Goal: Task Accomplishment & Management: Manage account settings

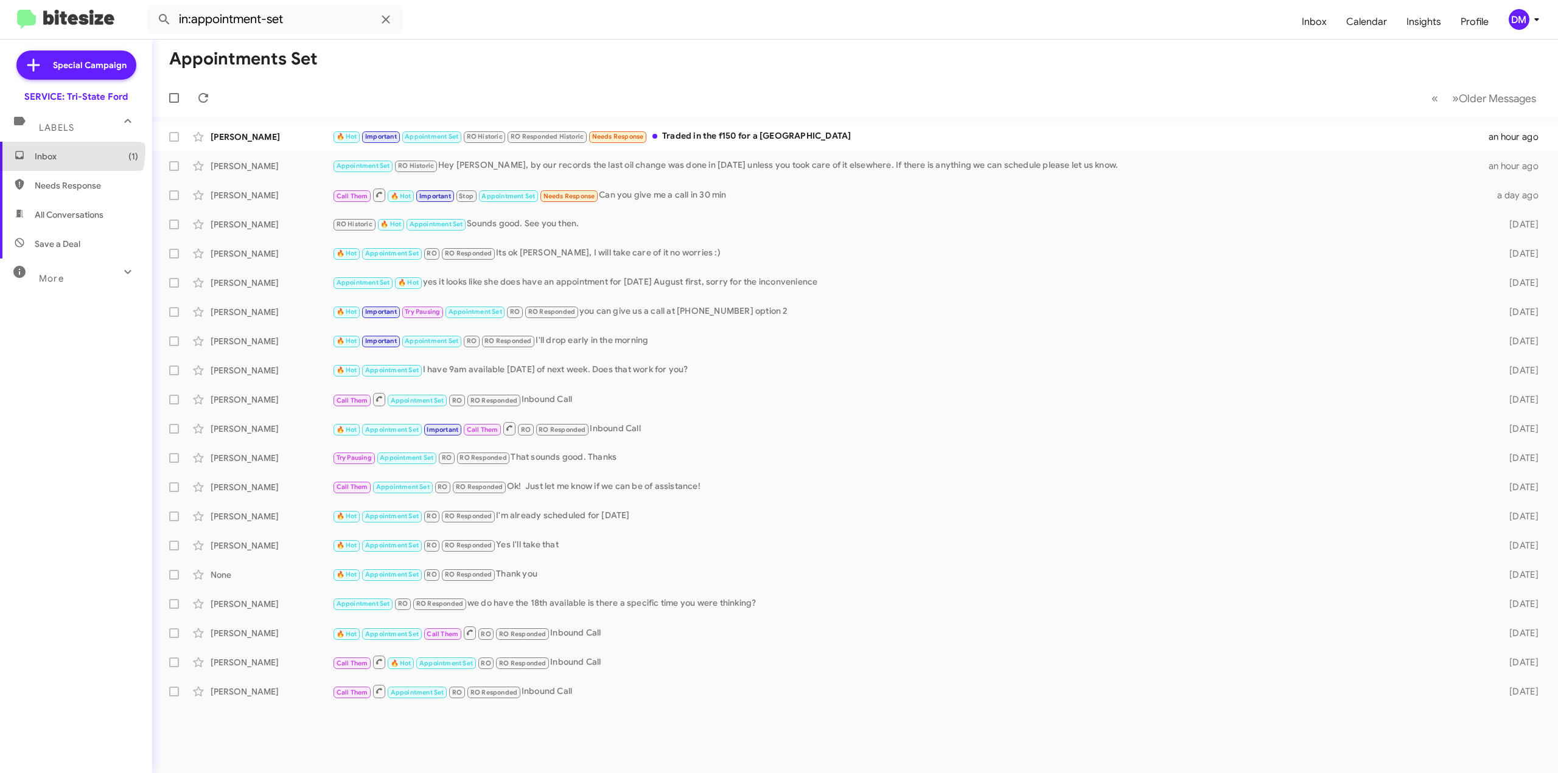
click at [69, 151] on span "Inbox (1)" at bounding box center [86, 156] width 103 height 12
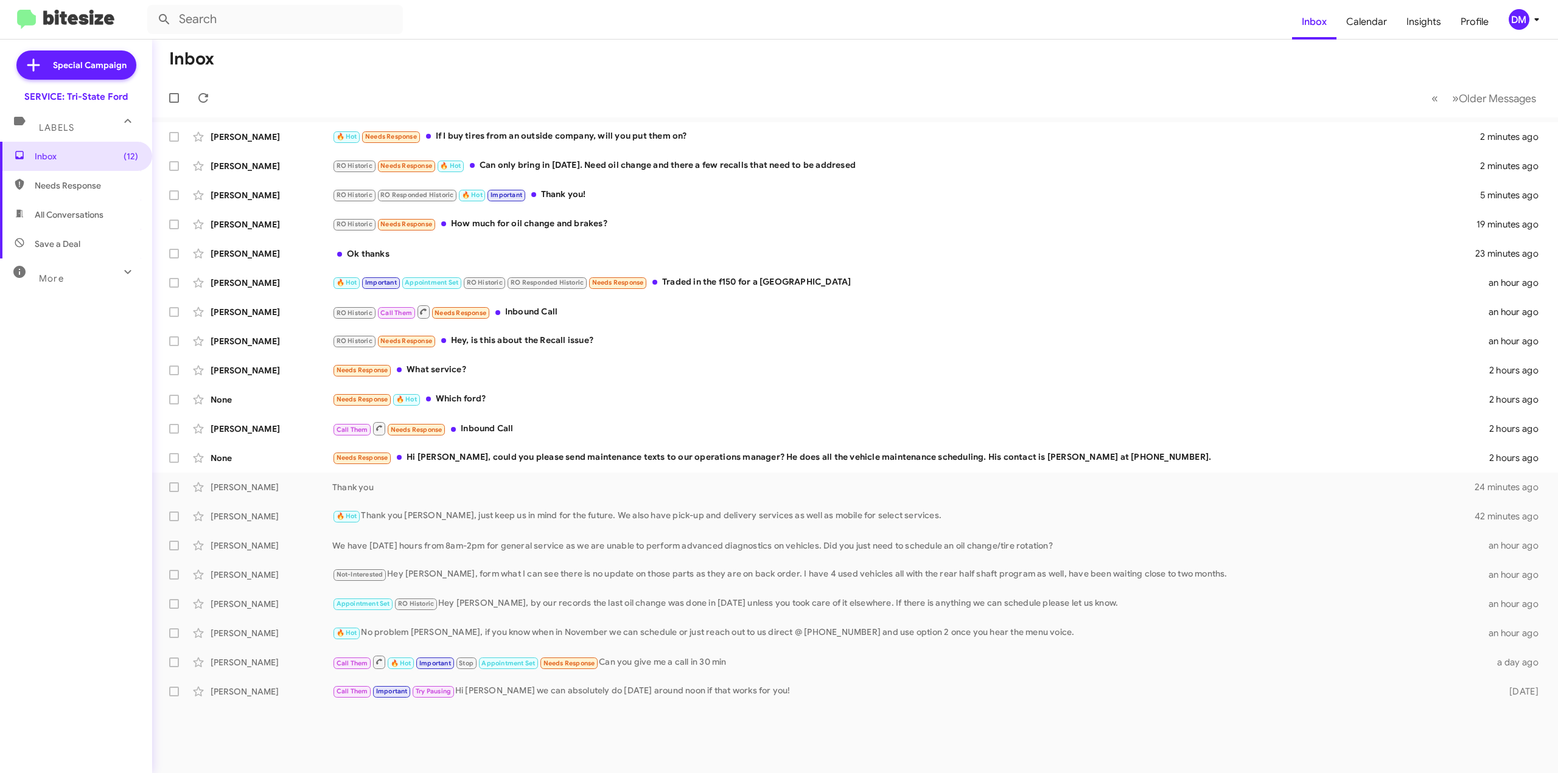
click at [1514, 26] on div "DM" at bounding box center [1518, 19] width 21 height 21
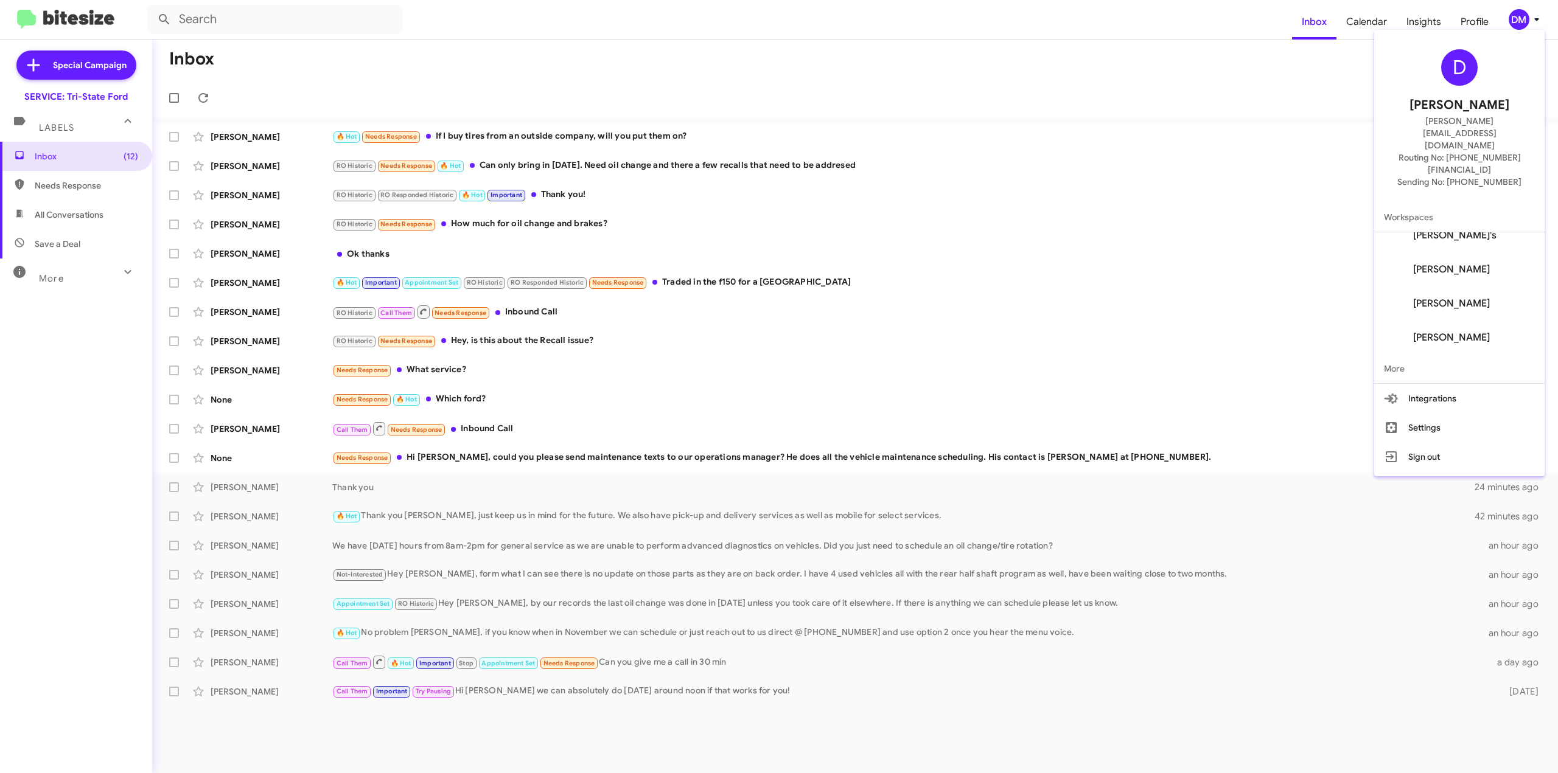
scroll to position [83, 0]
click at [1455, 331] on span "Casey Collins's" at bounding box center [1451, 337] width 77 height 12
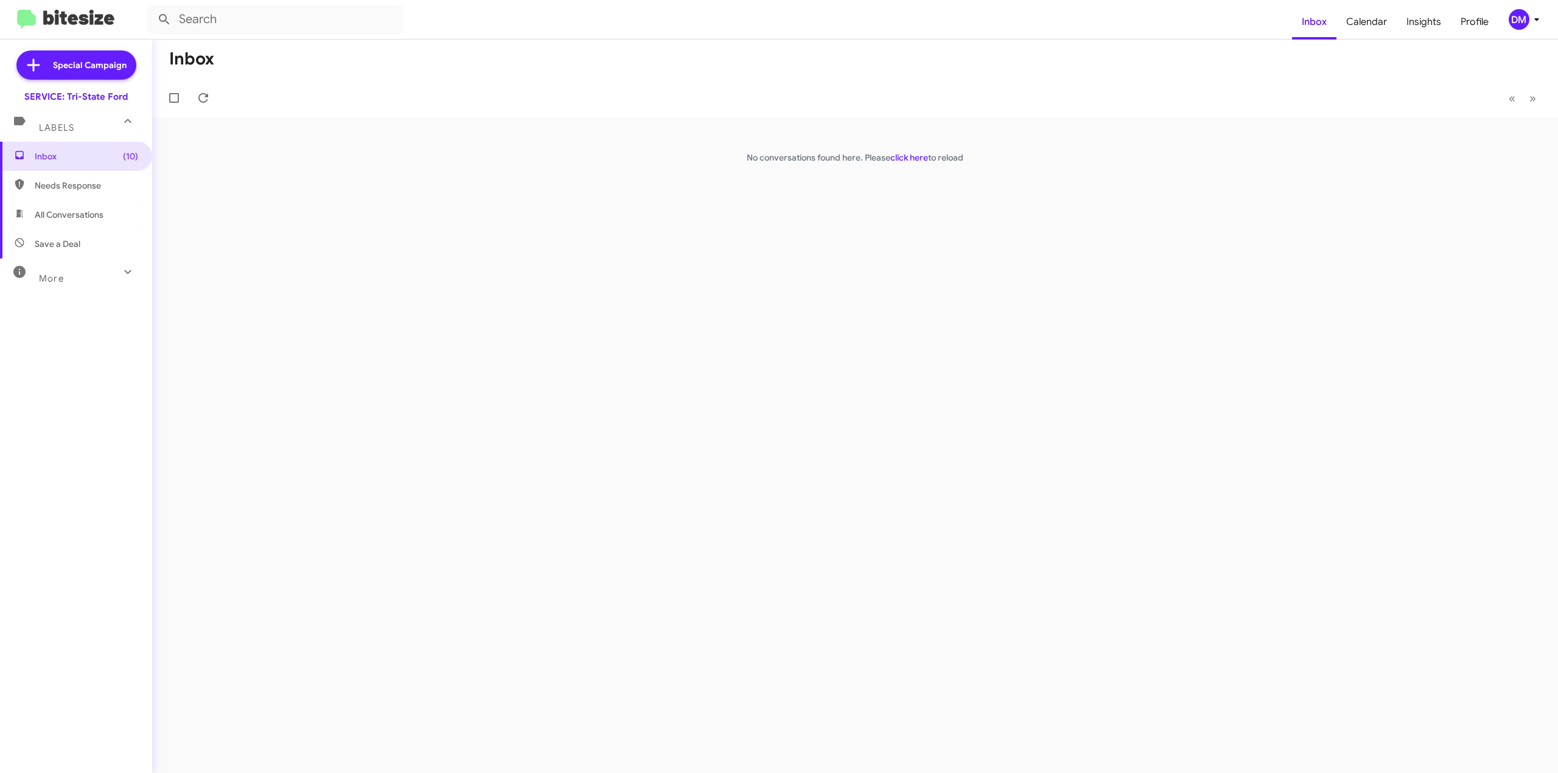
click at [120, 272] on icon at bounding box center [127, 272] width 15 height 15
click at [1482, 21] on span "Profile" at bounding box center [1474, 21] width 47 height 35
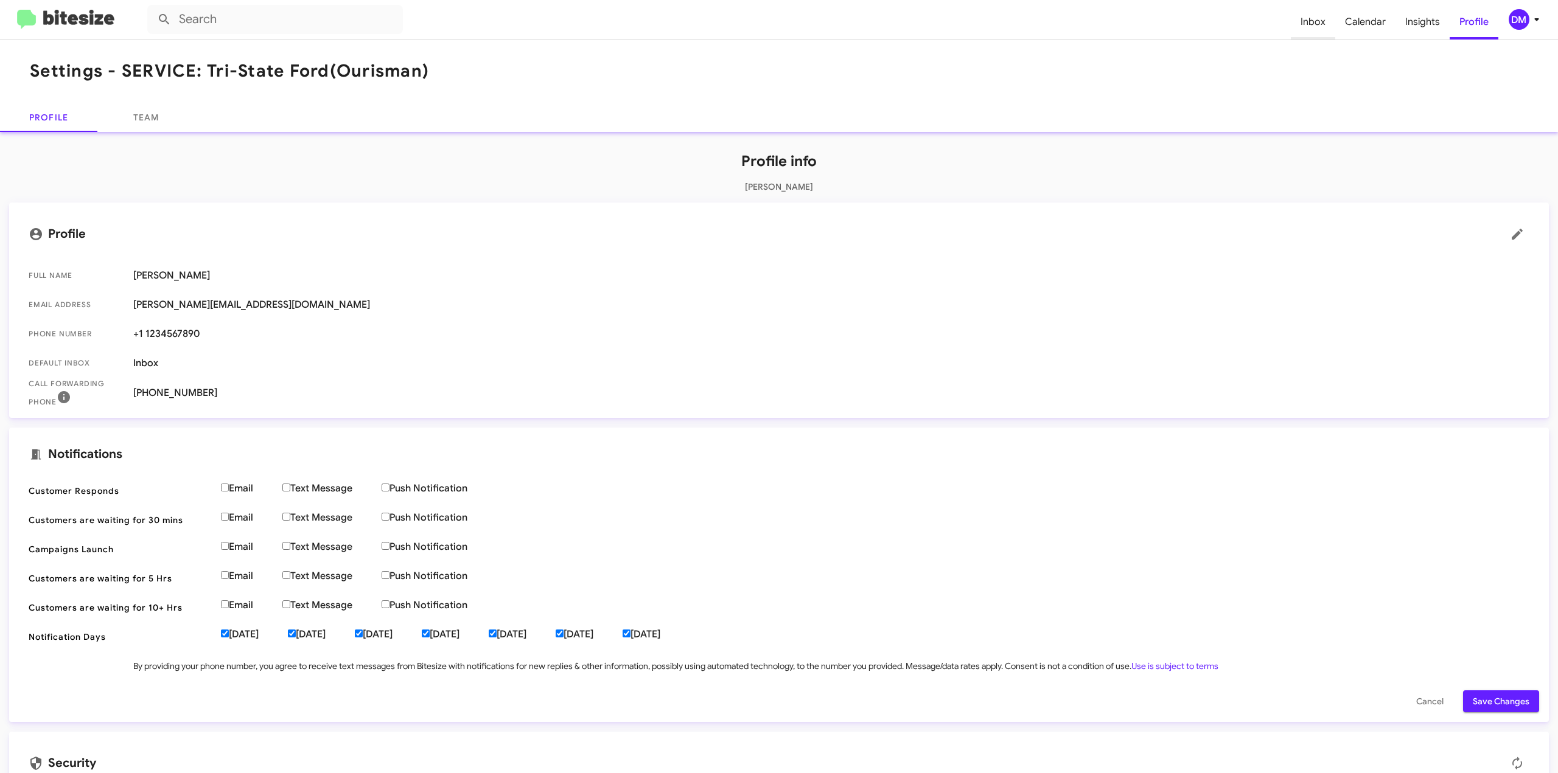
click at [1314, 24] on span "Inbox" at bounding box center [1313, 21] width 44 height 35
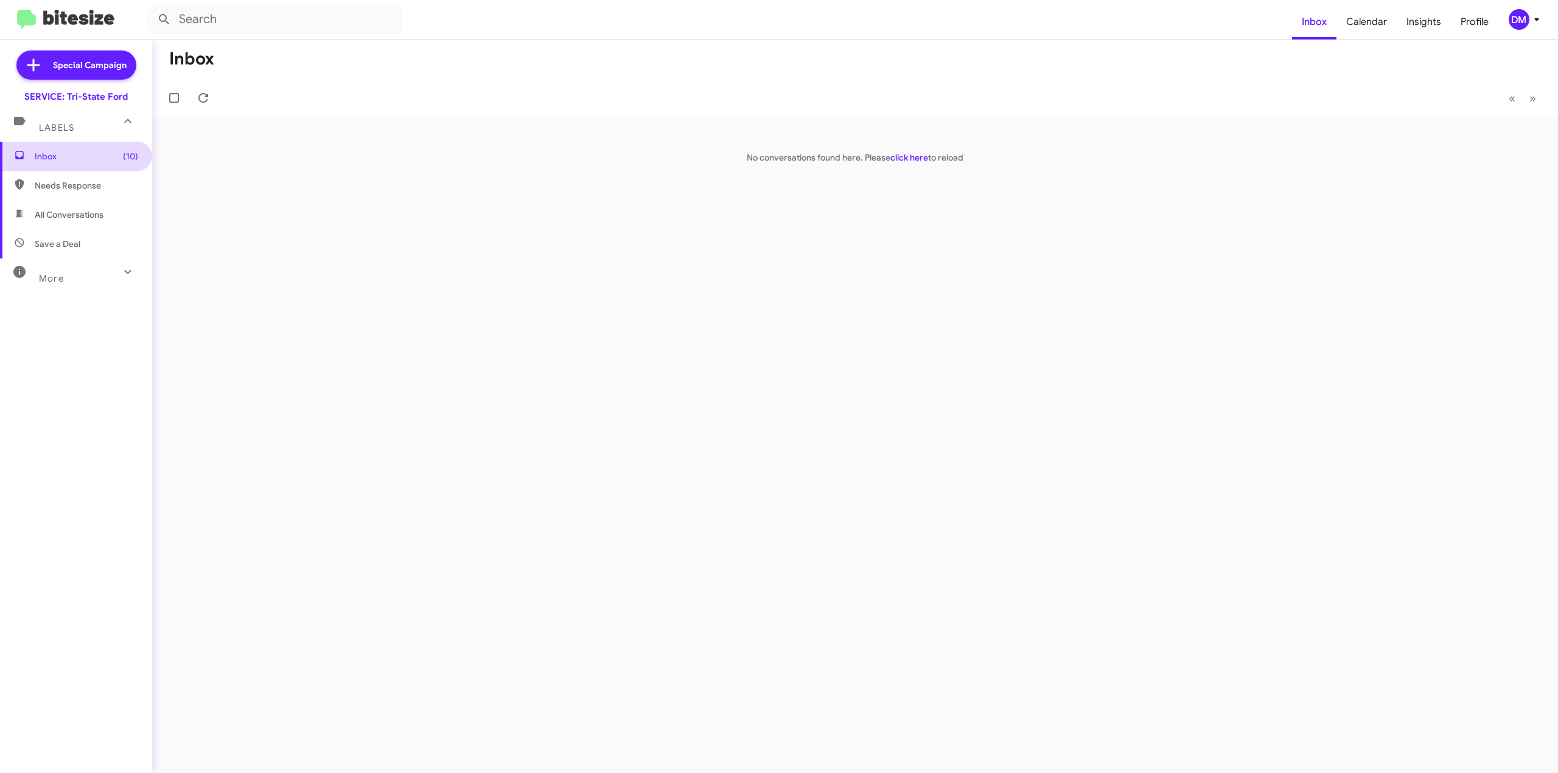
click at [88, 160] on span "Inbox (10)" at bounding box center [86, 156] width 103 height 12
click at [58, 156] on span "Inbox (10)" at bounding box center [86, 156] width 103 height 12
click at [124, 271] on icon at bounding box center [127, 272] width 7 height 4
click at [1537, 23] on icon at bounding box center [1536, 19] width 15 height 15
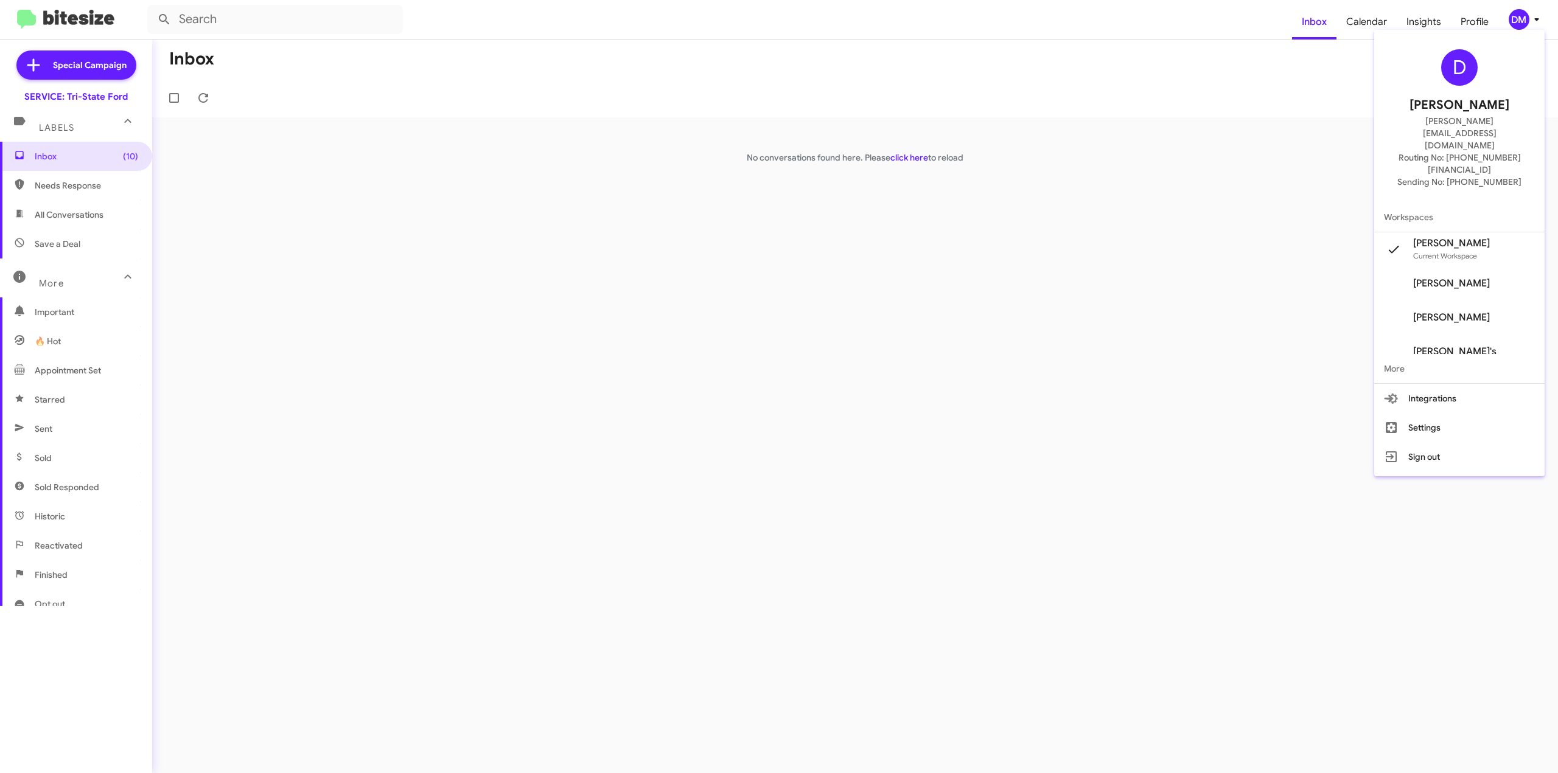
click at [1465, 277] on span "Dave McFadden's" at bounding box center [1451, 283] width 77 height 12
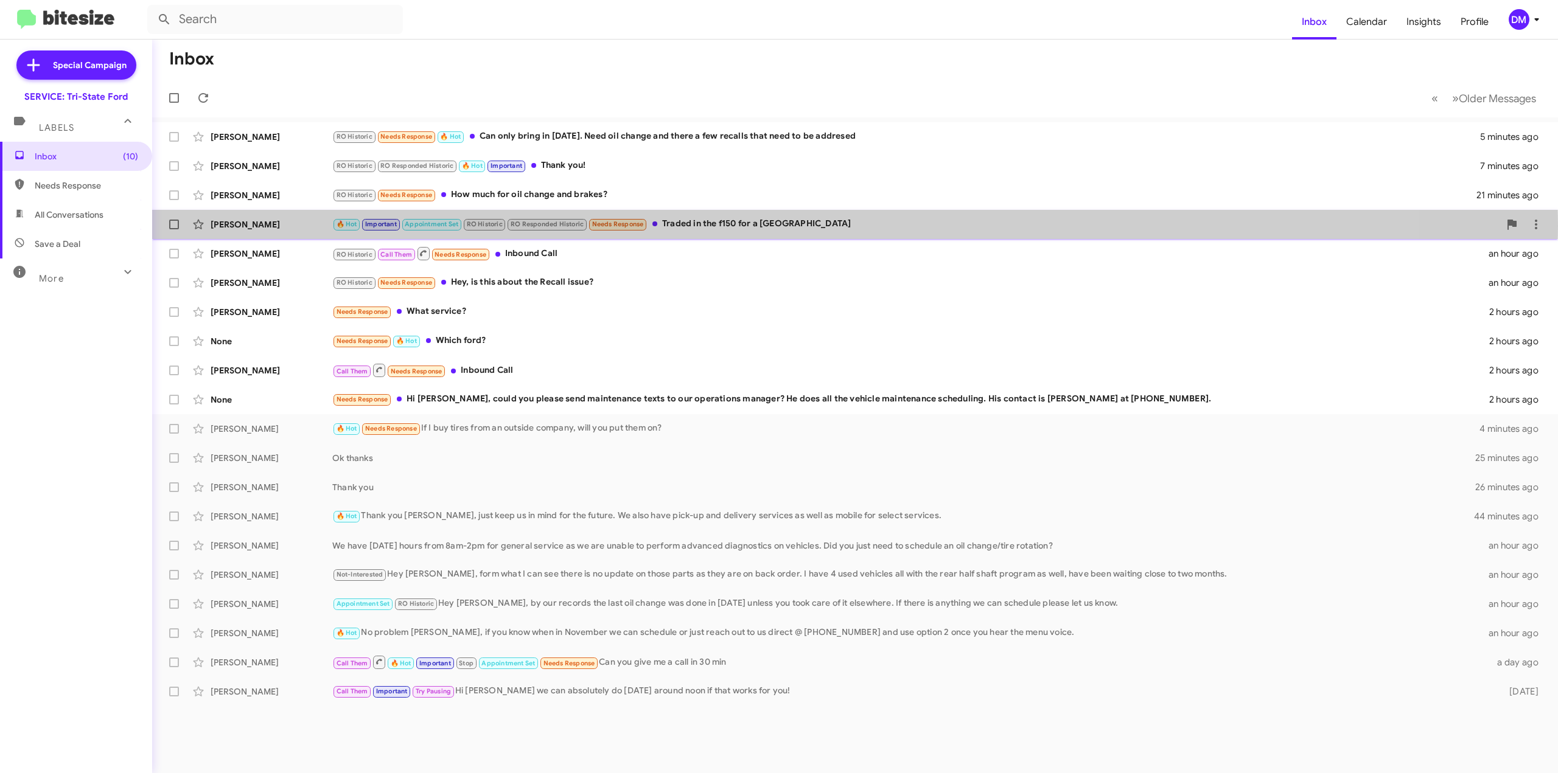
click at [251, 226] on div "[PERSON_NAME]" at bounding box center [272, 224] width 122 height 12
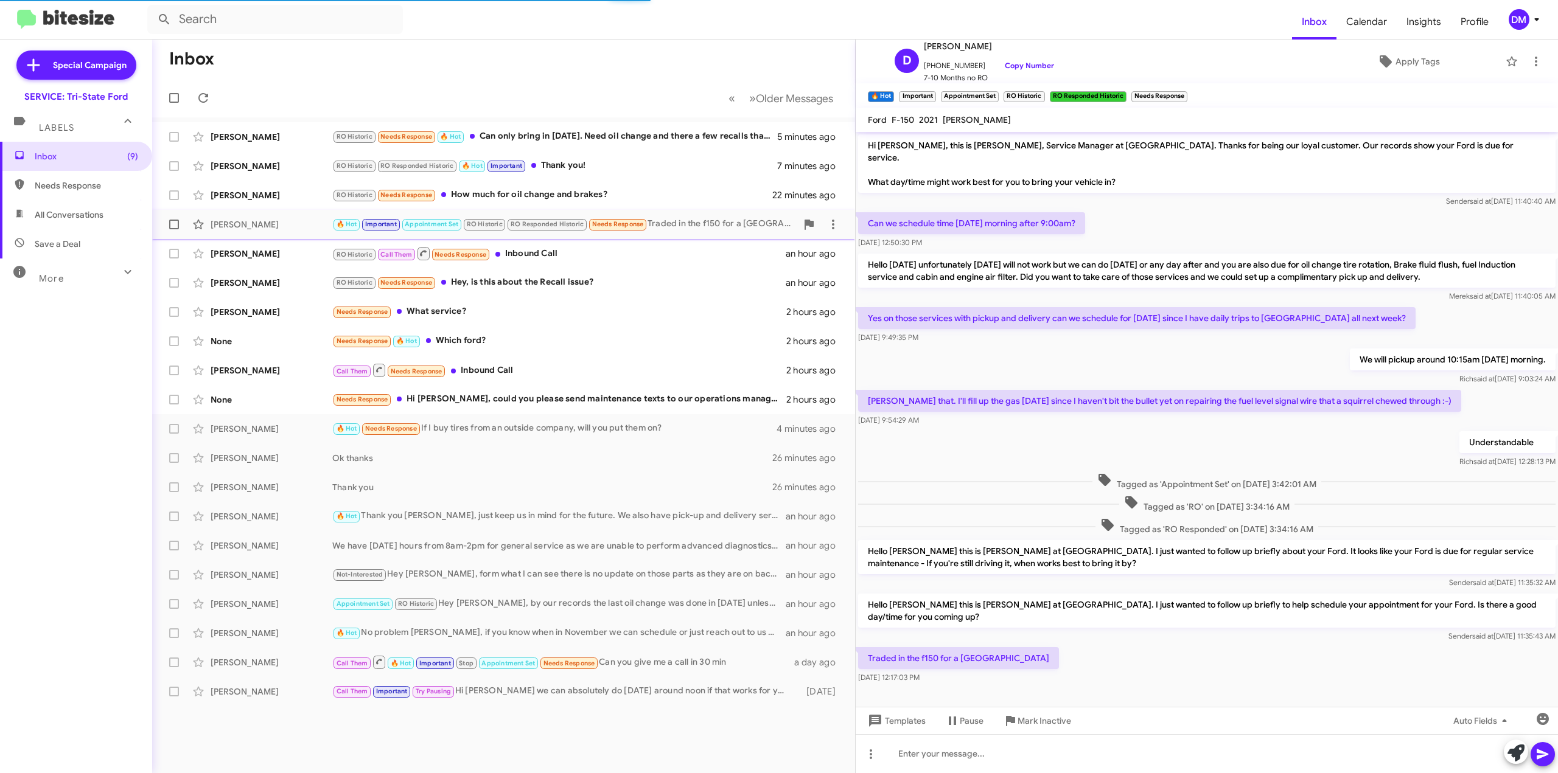
scroll to position [7, 0]
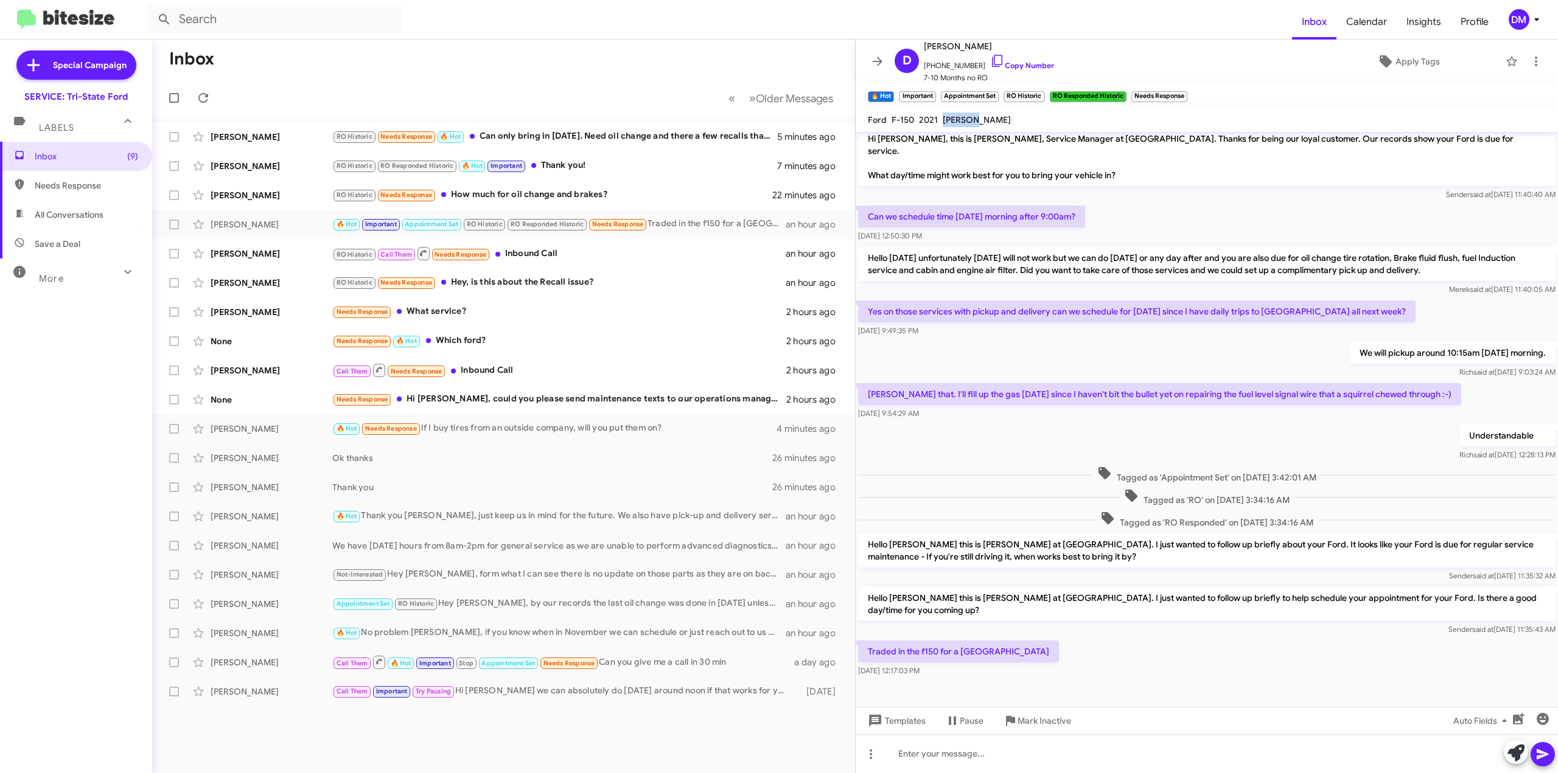
drag, startPoint x: 938, startPoint y: 121, endPoint x: 974, endPoint y: 122, distance: 35.9
click at [974, 122] on div "Ford F-150 2021 [PERSON_NAME]" at bounding box center [939, 120] width 148 height 15
click at [1027, 122] on mat-toolbar "Ford F-150 2021 [PERSON_NAME]" at bounding box center [1207, 120] width 702 height 24
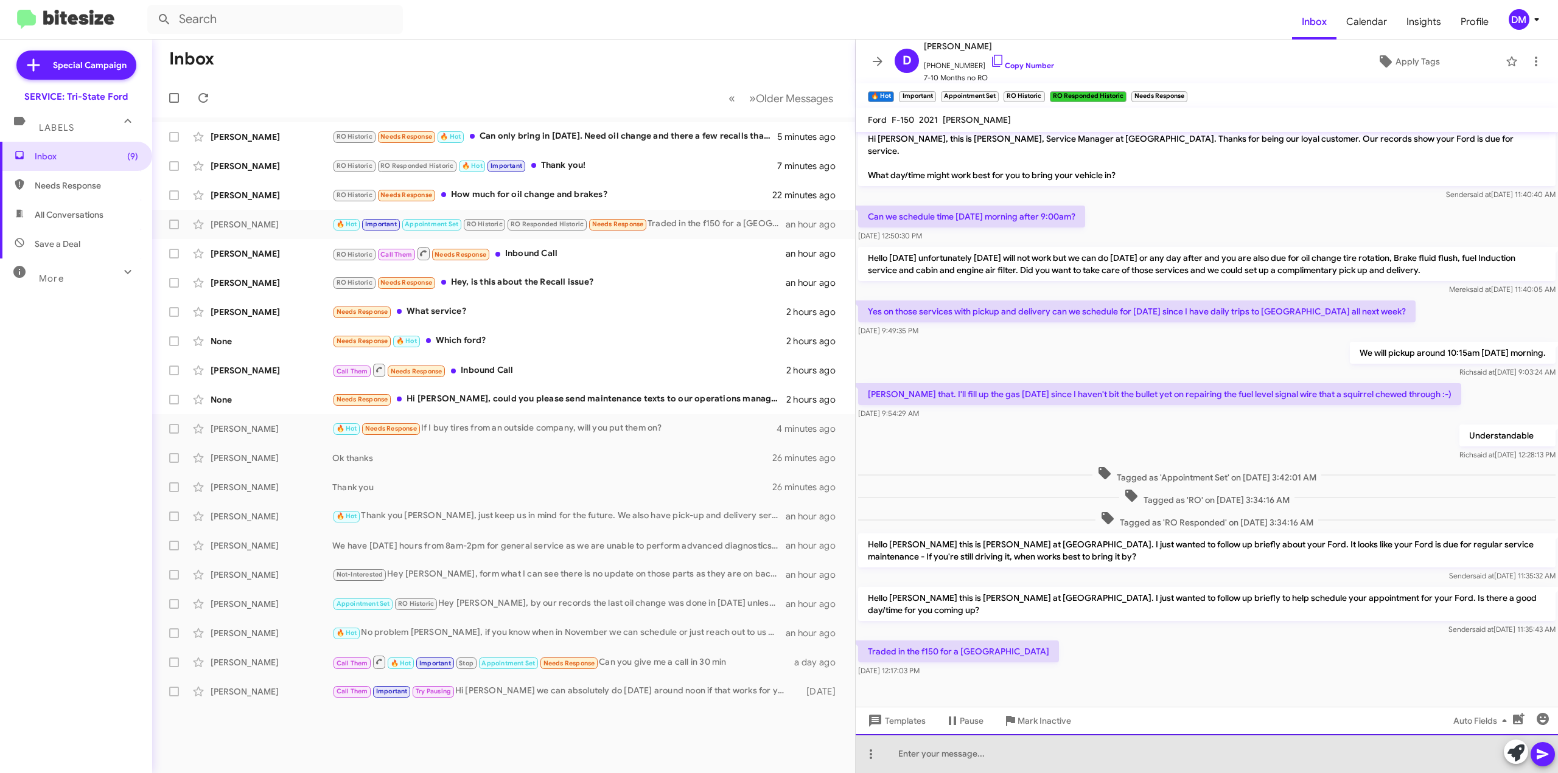
click at [911, 751] on div at bounding box center [1207, 753] width 702 height 39
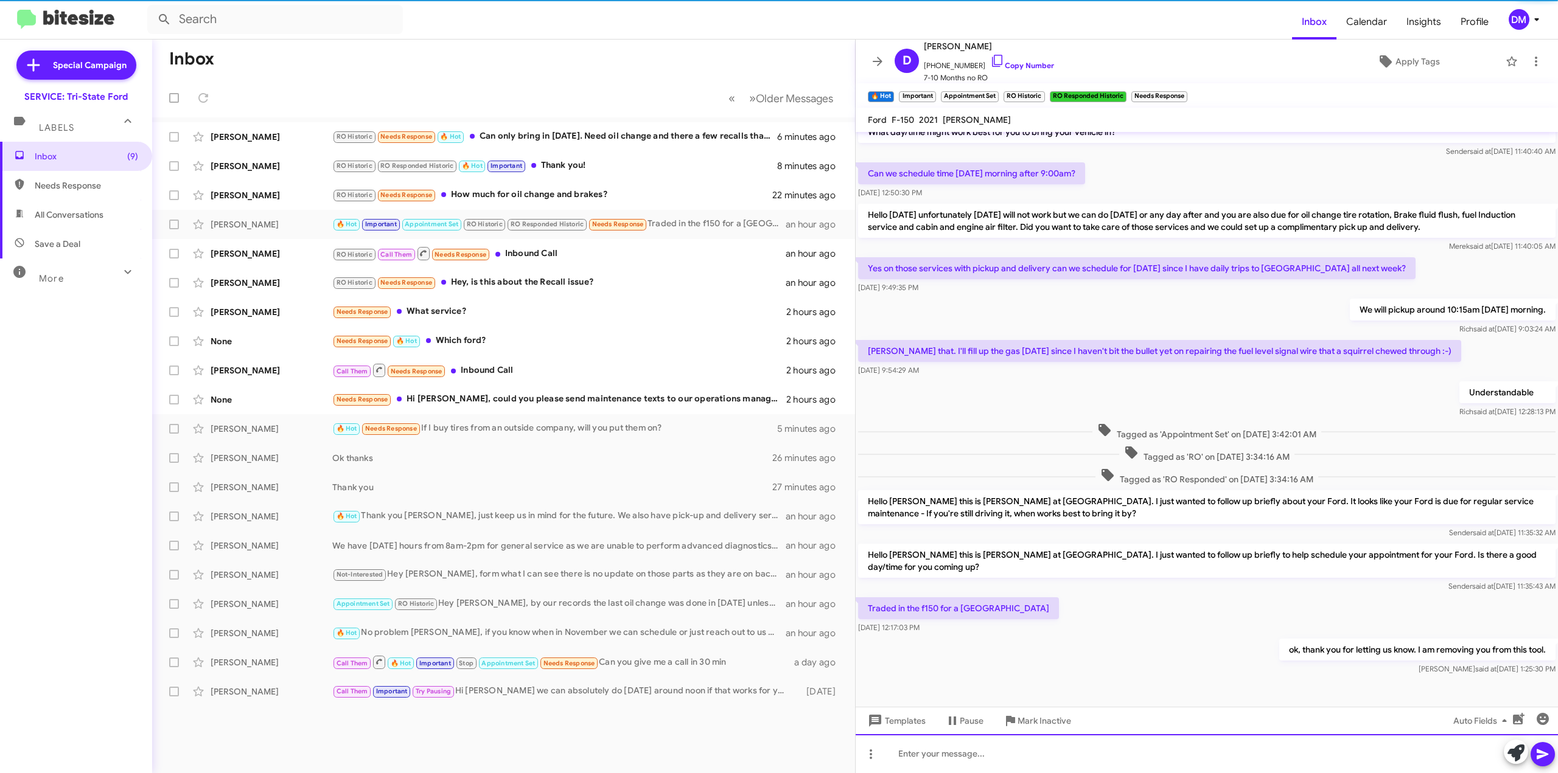
scroll to position [51, 0]
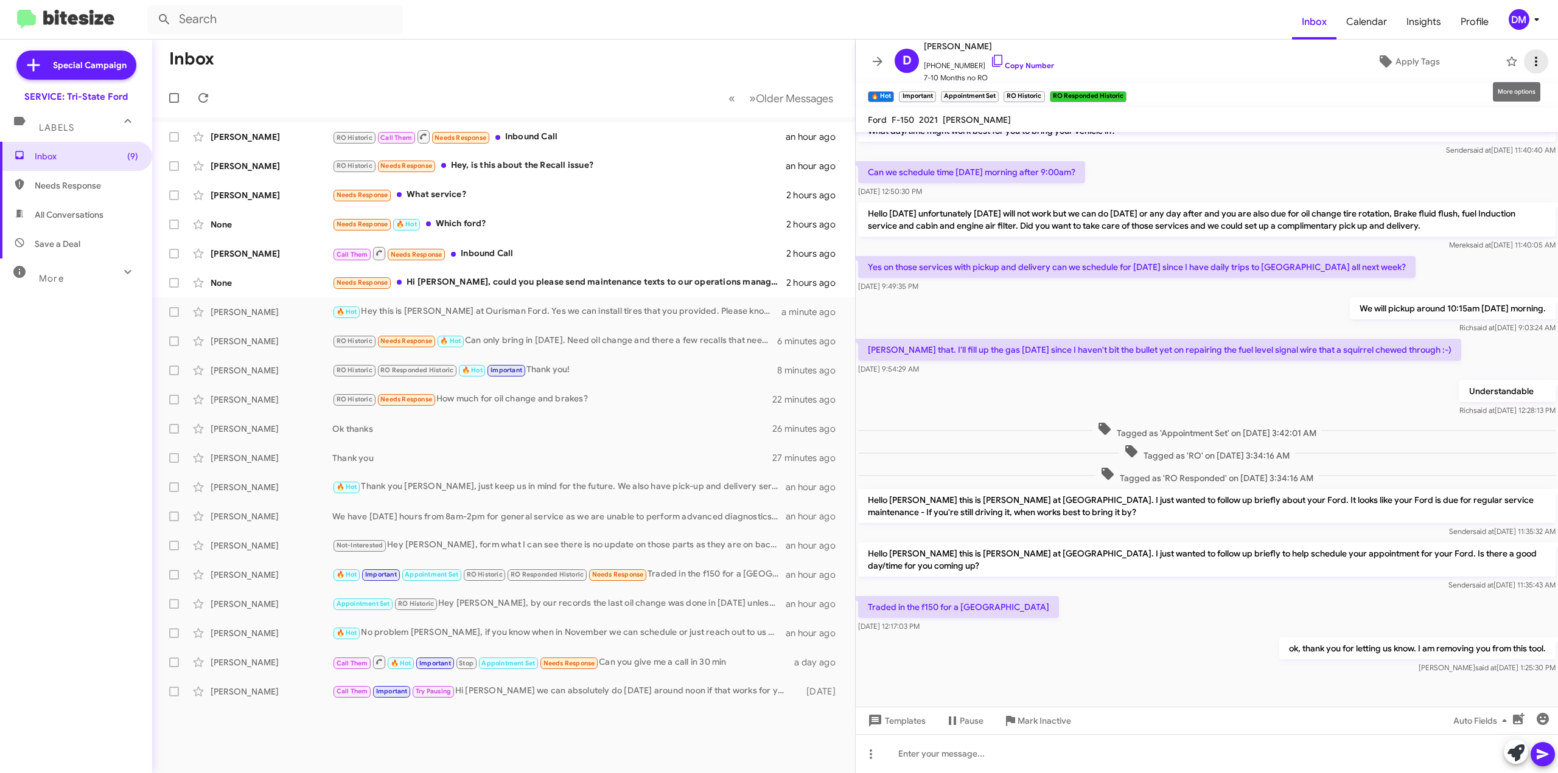
click at [1530, 52] on button at bounding box center [1536, 61] width 24 height 24
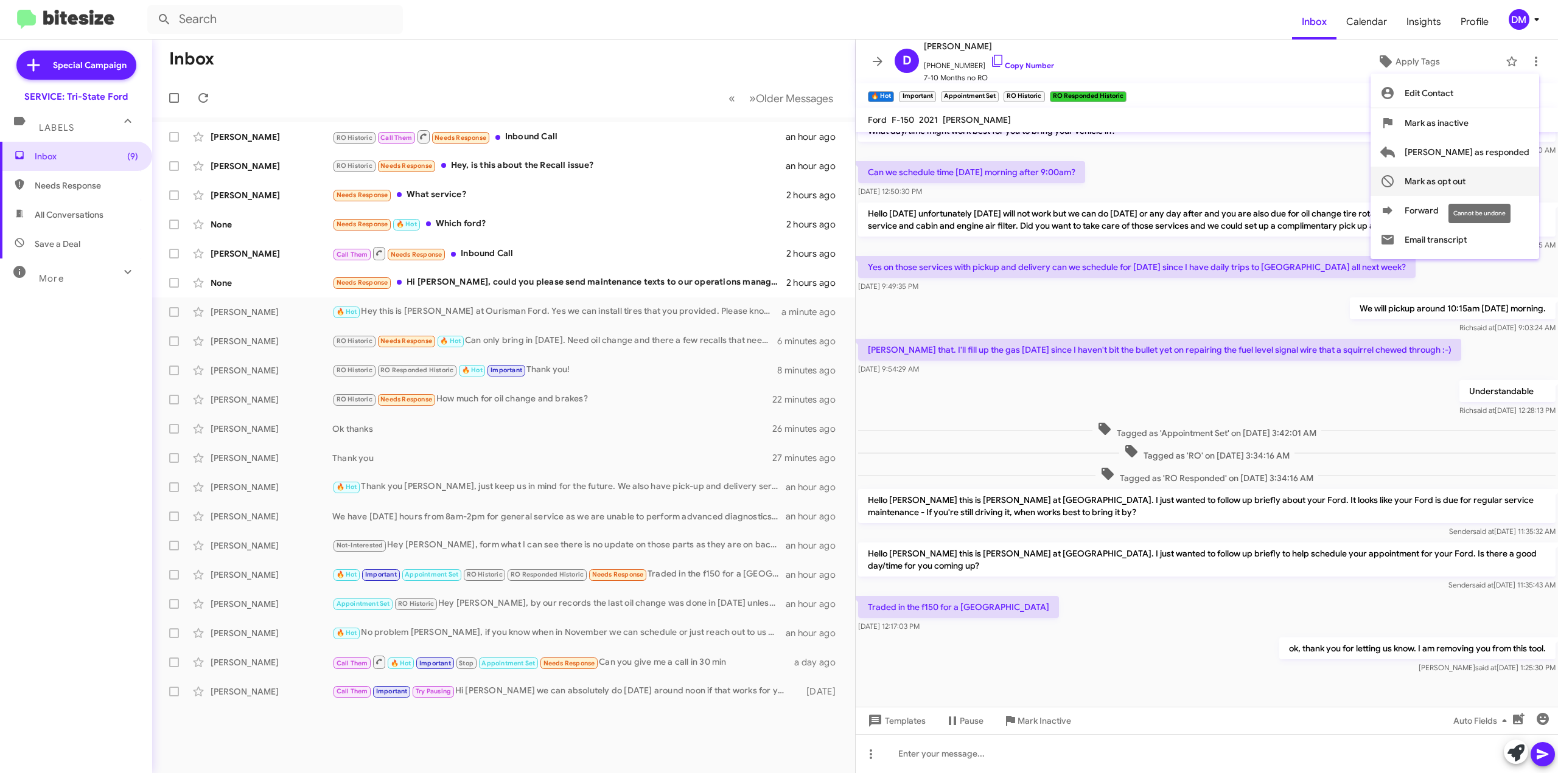
click at [1465, 185] on span "Mark as opt out" at bounding box center [1434, 181] width 61 height 29
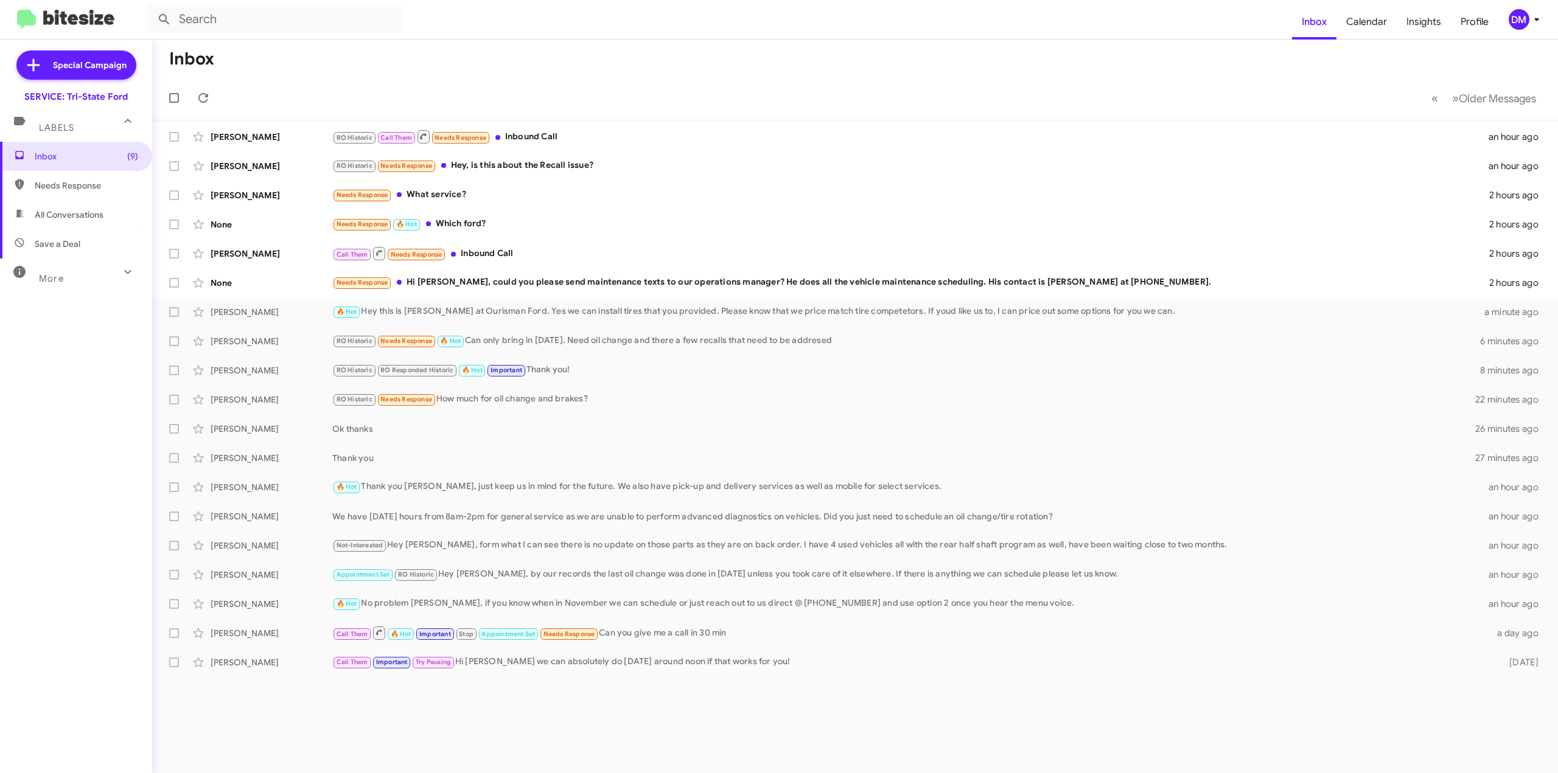
click at [78, 277] on div "More" at bounding box center [64, 273] width 108 height 23
click at [59, 318] on span "Important" at bounding box center [86, 312] width 103 height 12
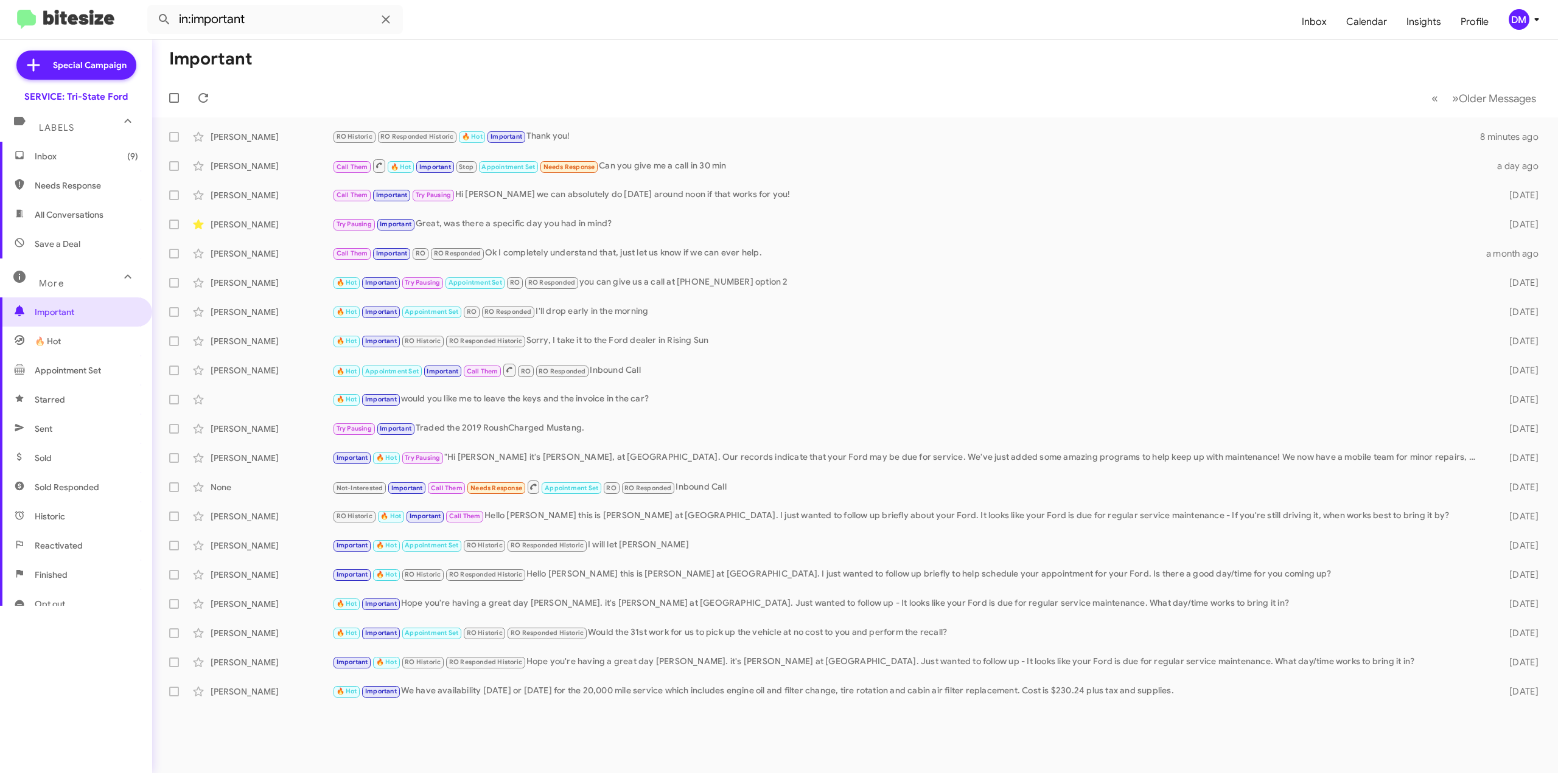
click at [56, 340] on span "🔥 Hot" at bounding box center [48, 341] width 26 height 12
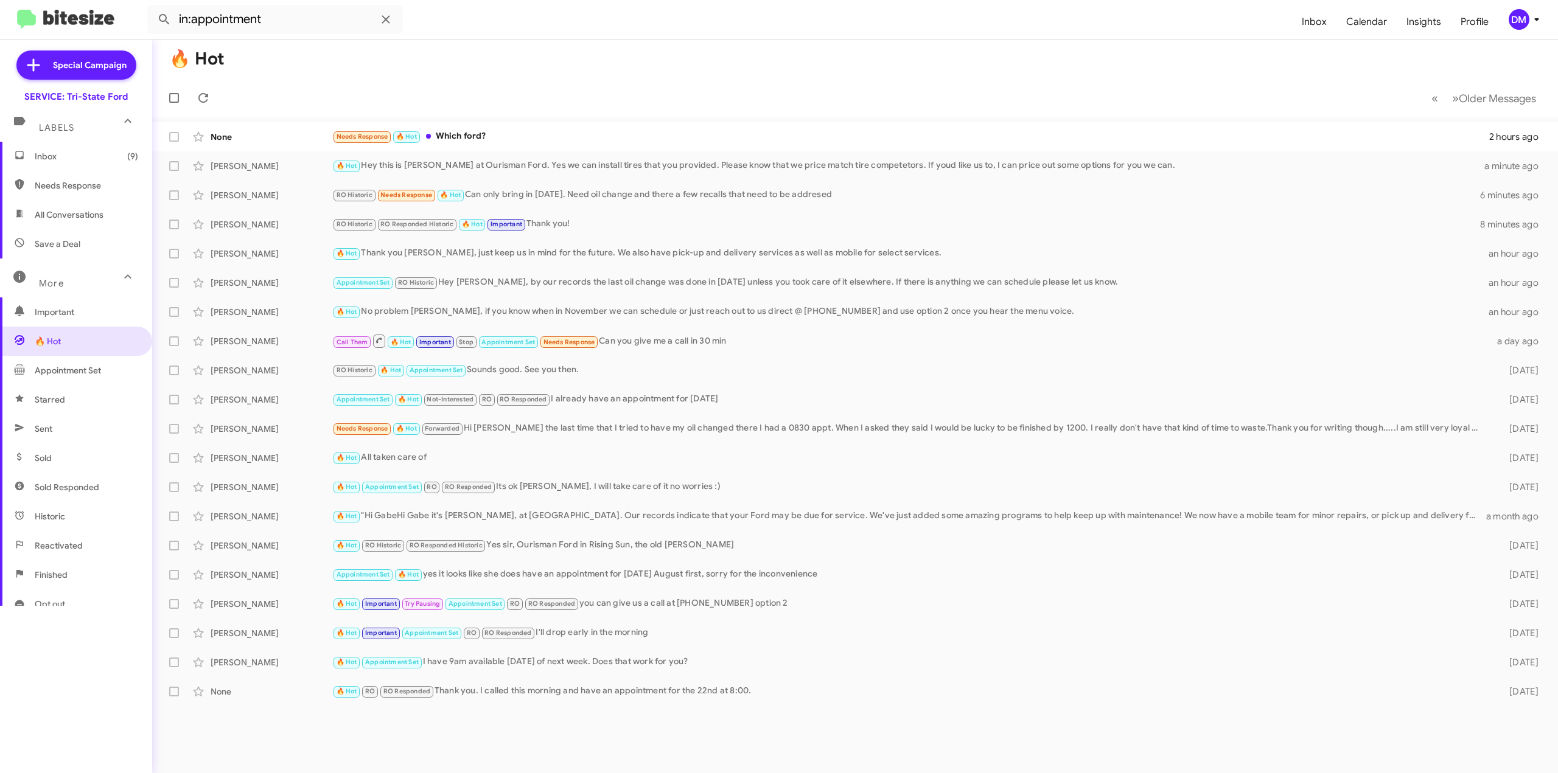
click at [53, 368] on span "Appointment Set" at bounding box center [68, 370] width 66 height 12
type input "in:appointment-set"
